Goal: Navigation & Orientation: Find specific page/section

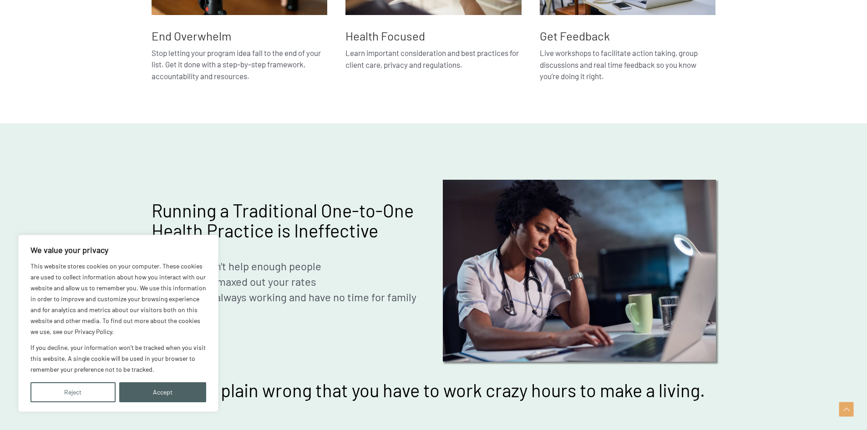
scroll to position [637, 0]
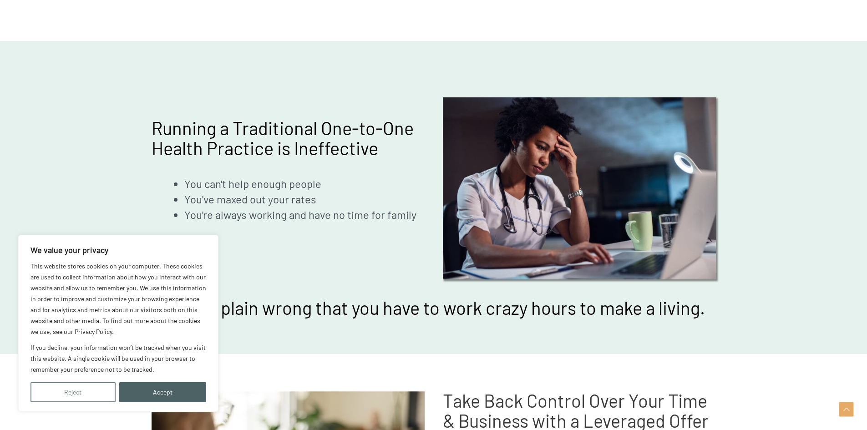
click at [92, 387] on button "Reject" at bounding box center [72, 392] width 85 height 20
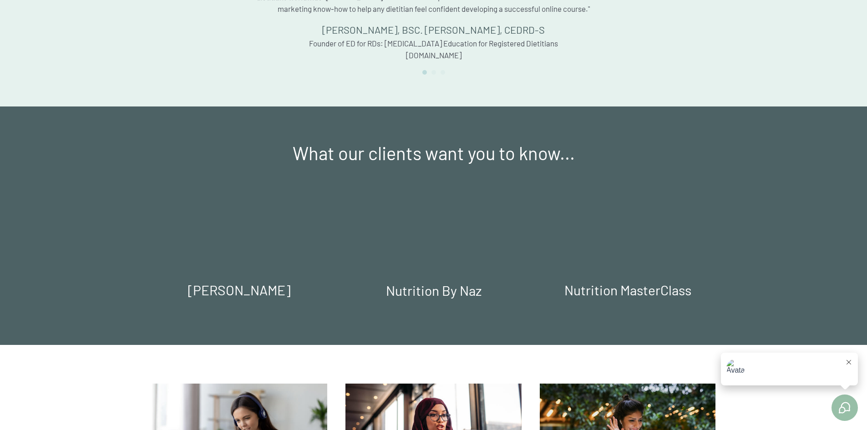
scroll to position [1639, 0]
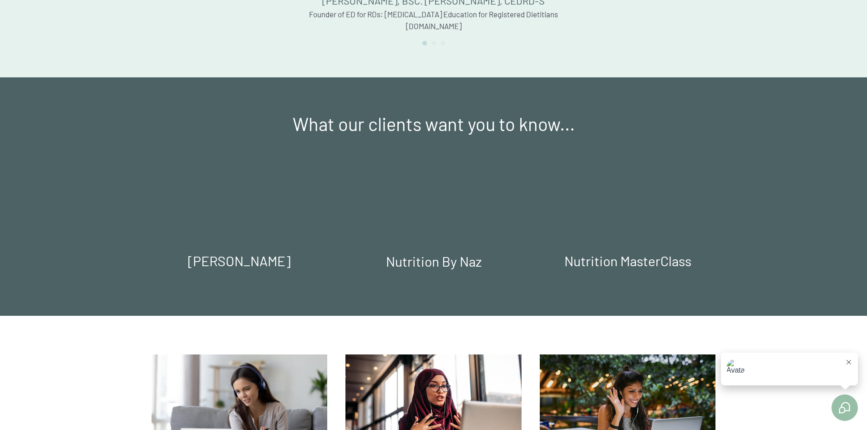
click at [849, 362] on icon at bounding box center [849, 362] width 5 height 5
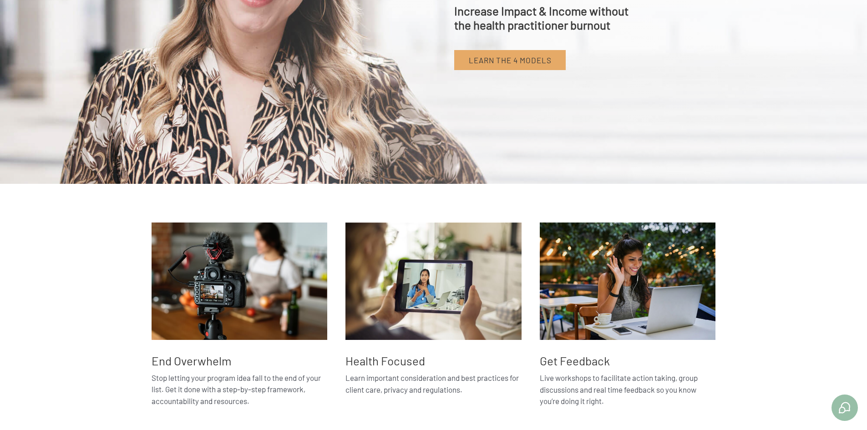
scroll to position [0, 0]
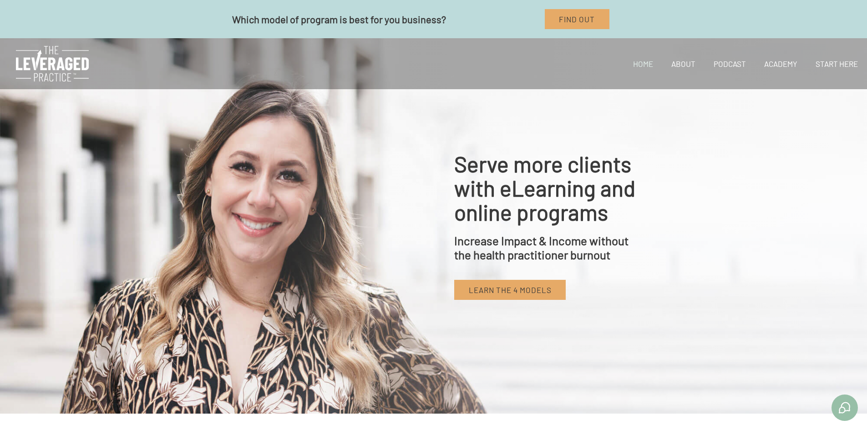
drag, startPoint x: 81, startPoint y: 263, endPoint x: 103, endPoint y: 174, distance: 91.4
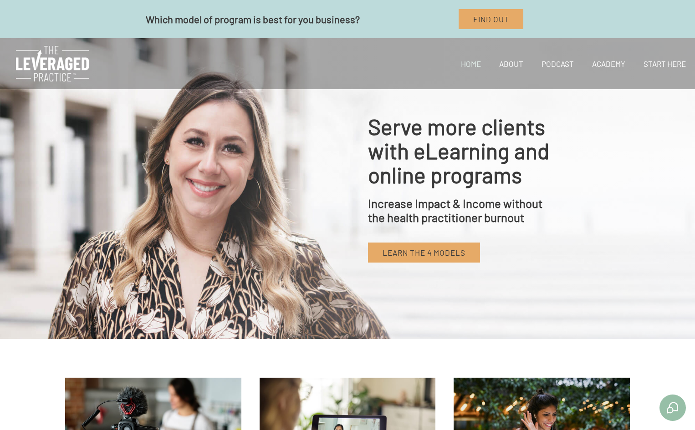
click at [632, 96] on div "Serve more clients with eLearning and online programs Increase Impact & Income …" at bounding box center [347, 188] width 695 height 301
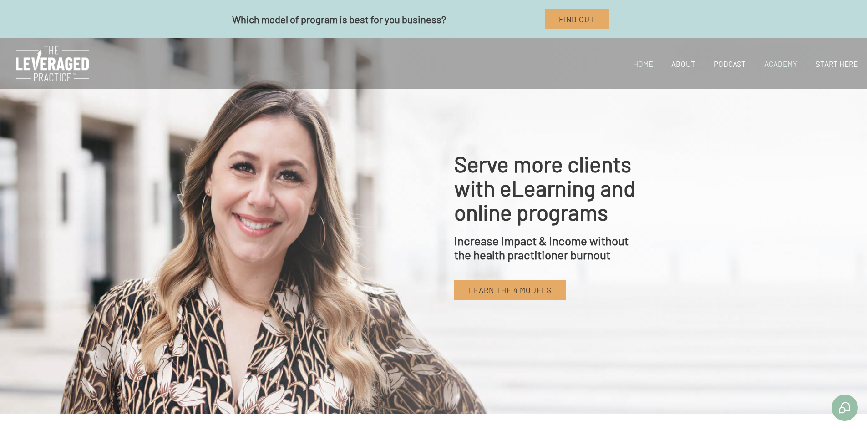
click at [776, 59] on link "Academy" at bounding box center [780, 63] width 51 height 31
click at [677, 61] on link "About" at bounding box center [683, 63] width 42 height 31
